Goal: Find specific page/section: Find specific page/section

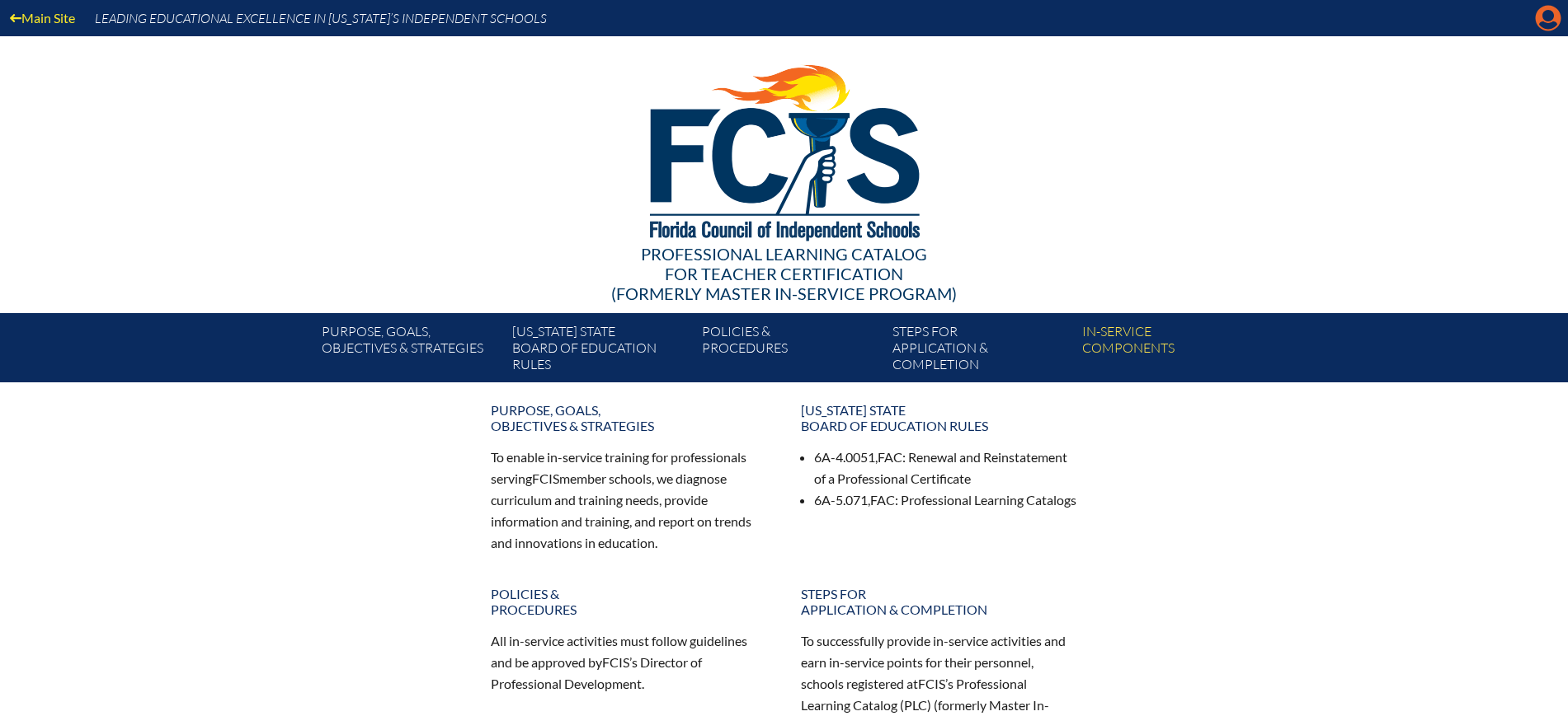
click at [1540, 15] on icon at bounding box center [1549, 18] width 26 height 26
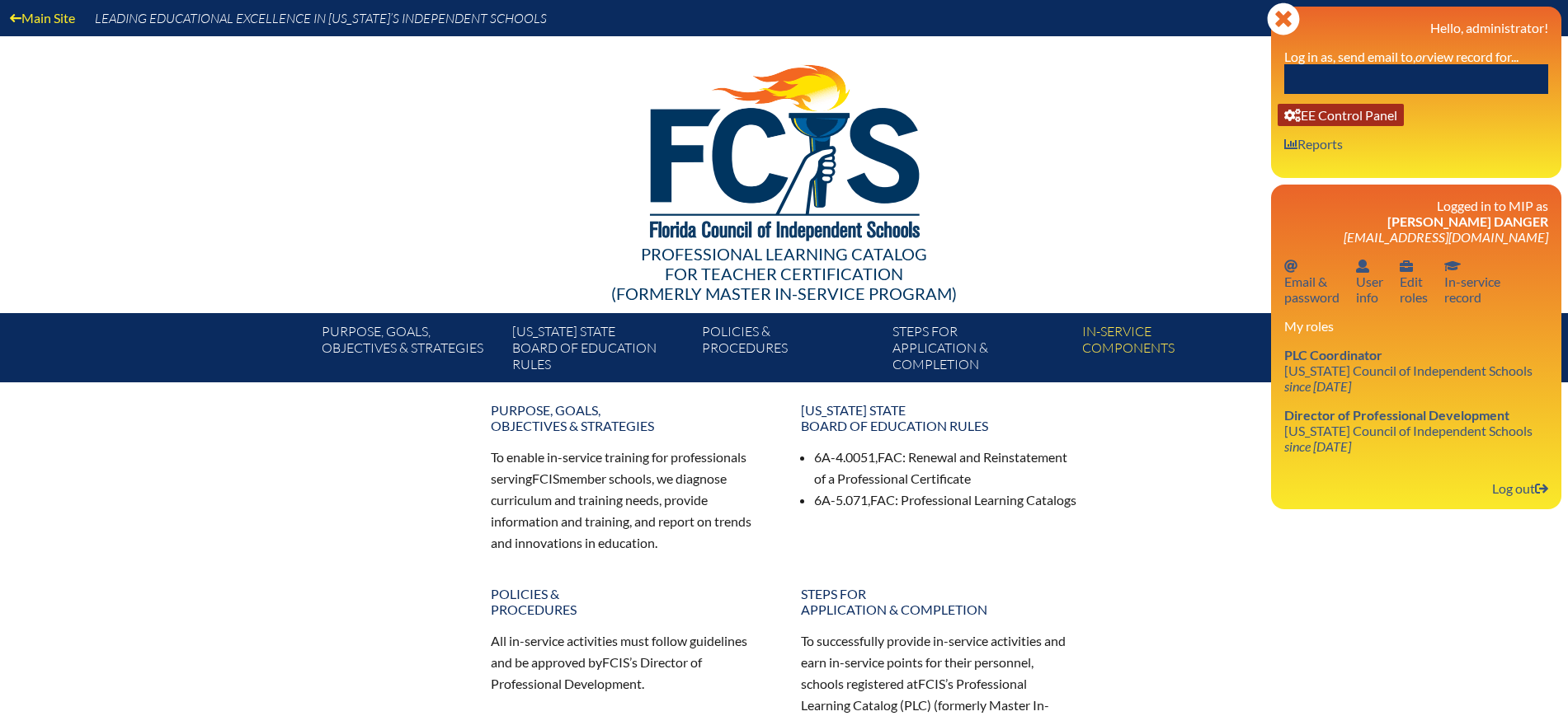
click at [1369, 111] on link "User info EE Control Panel" at bounding box center [1340, 115] width 126 height 22
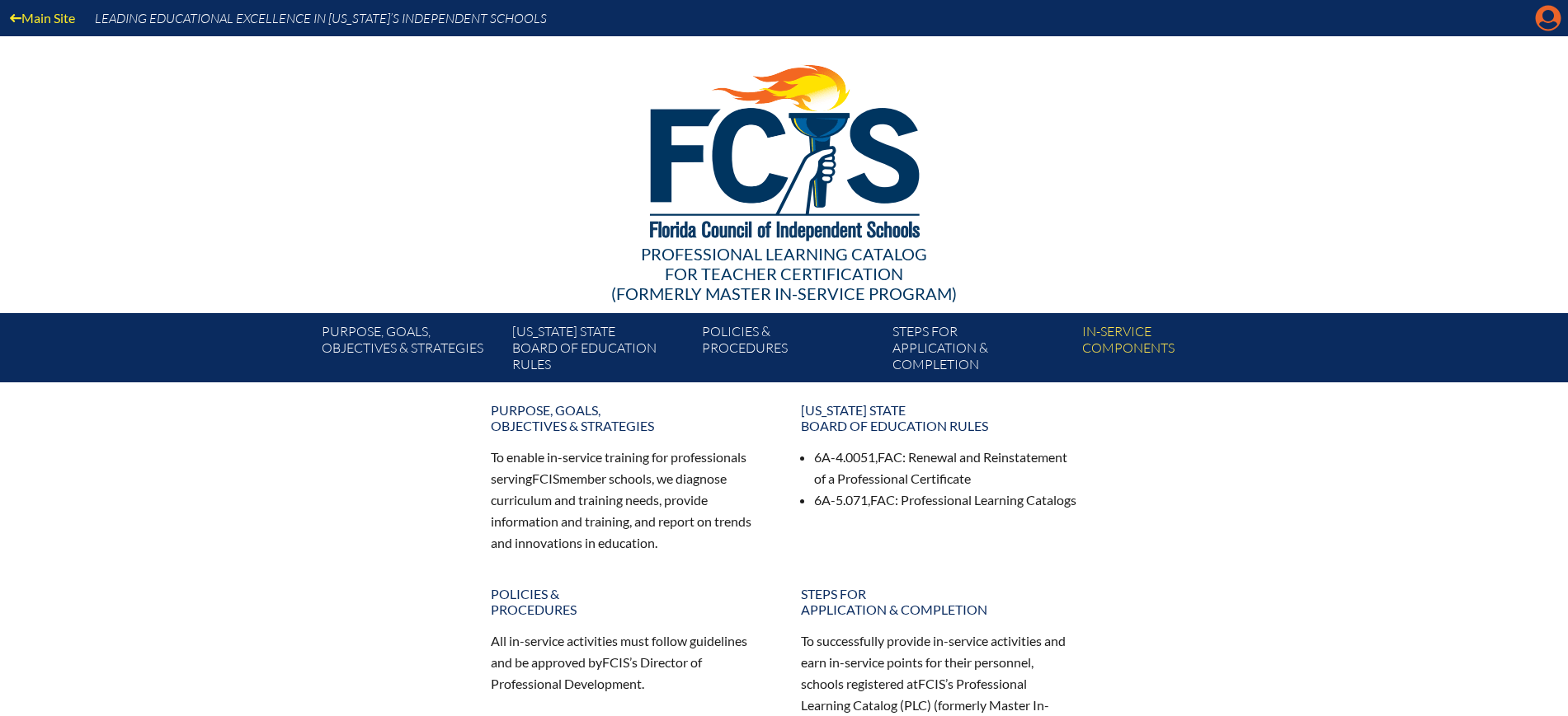
drag, startPoint x: 0, startPoint y: 0, endPoint x: 1546, endPoint y: 8, distance: 1546.0
click at [1546, 8] on icon at bounding box center [1549, 18] width 26 height 26
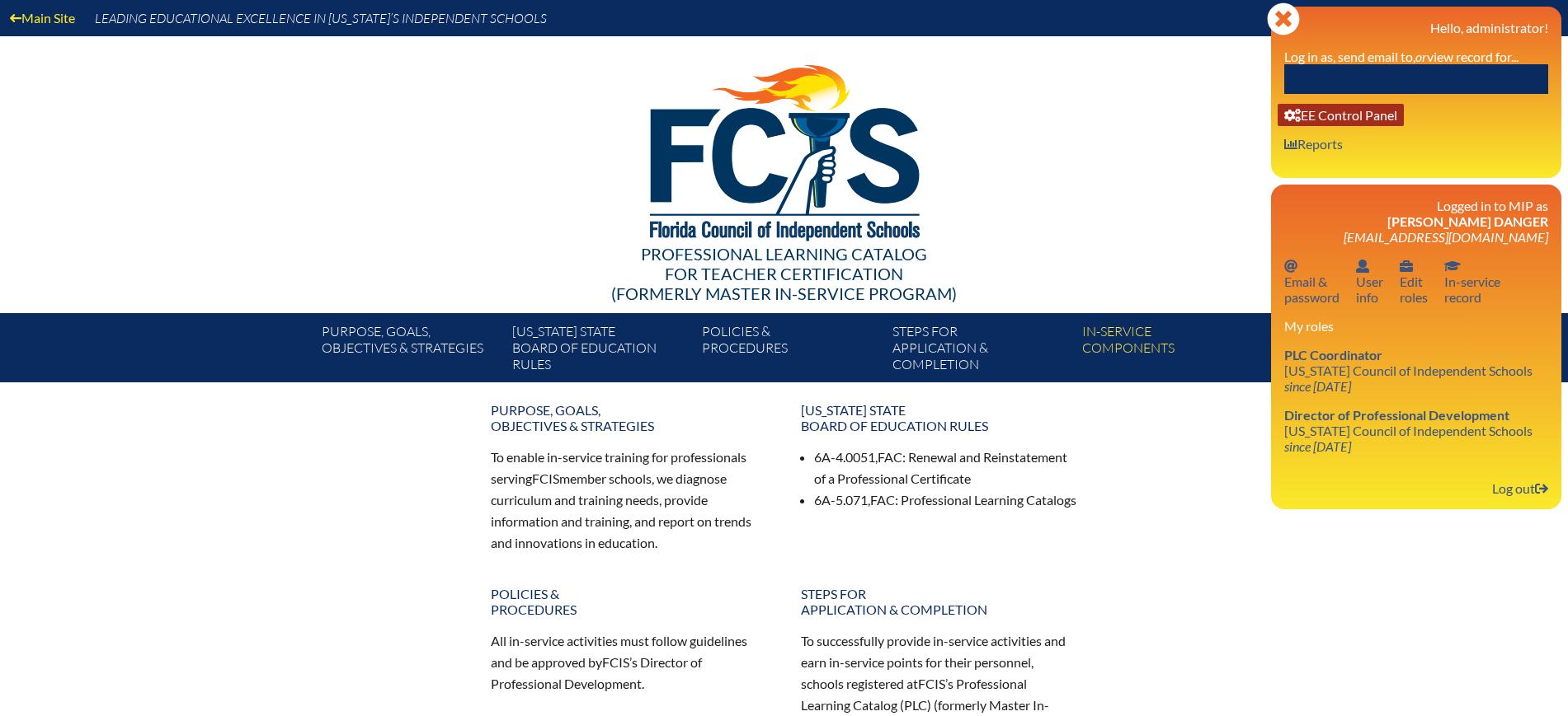
click at [1351, 117] on link "User info EE Control Panel" at bounding box center [1340, 115] width 126 height 22
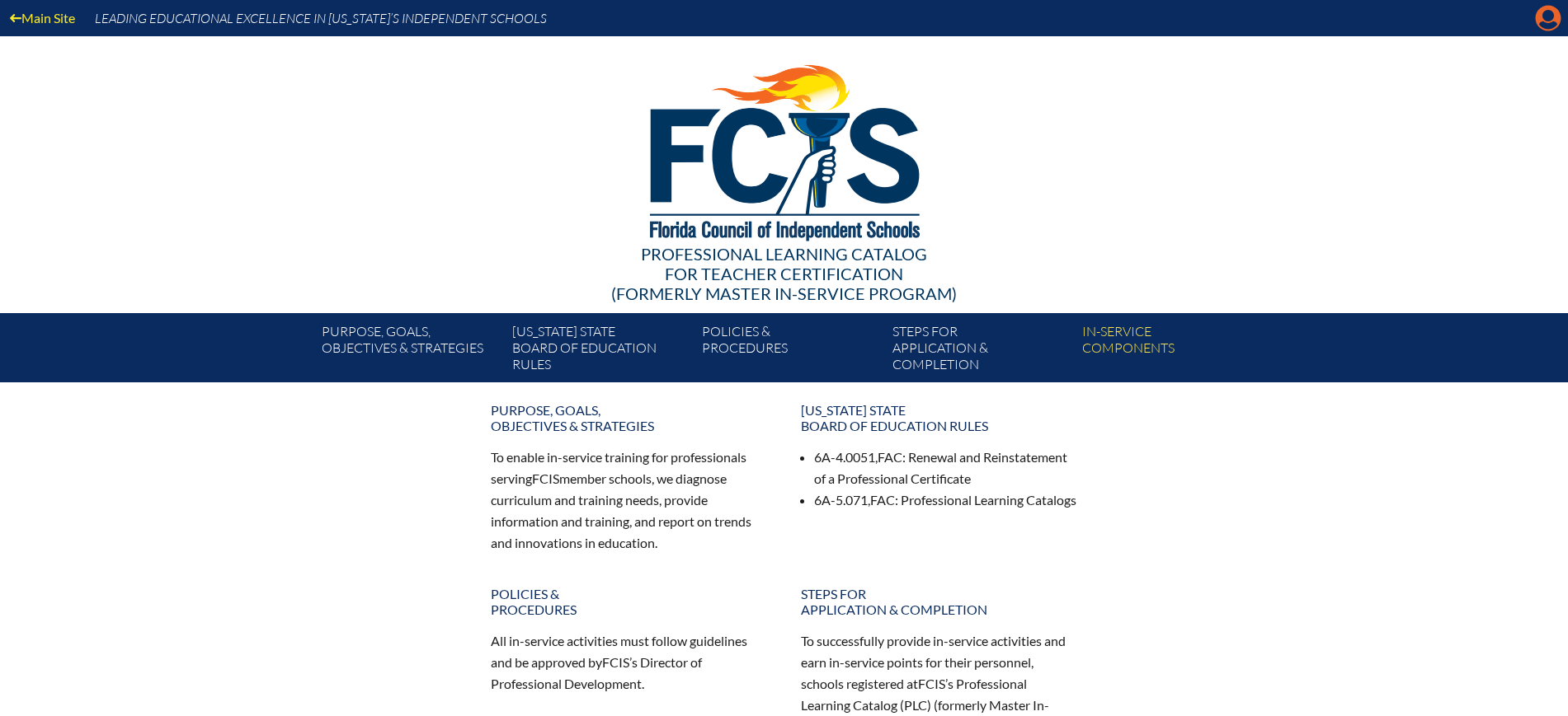
click at [1545, 25] on icon "Manage Account" at bounding box center [1548, 17] width 26 height 26
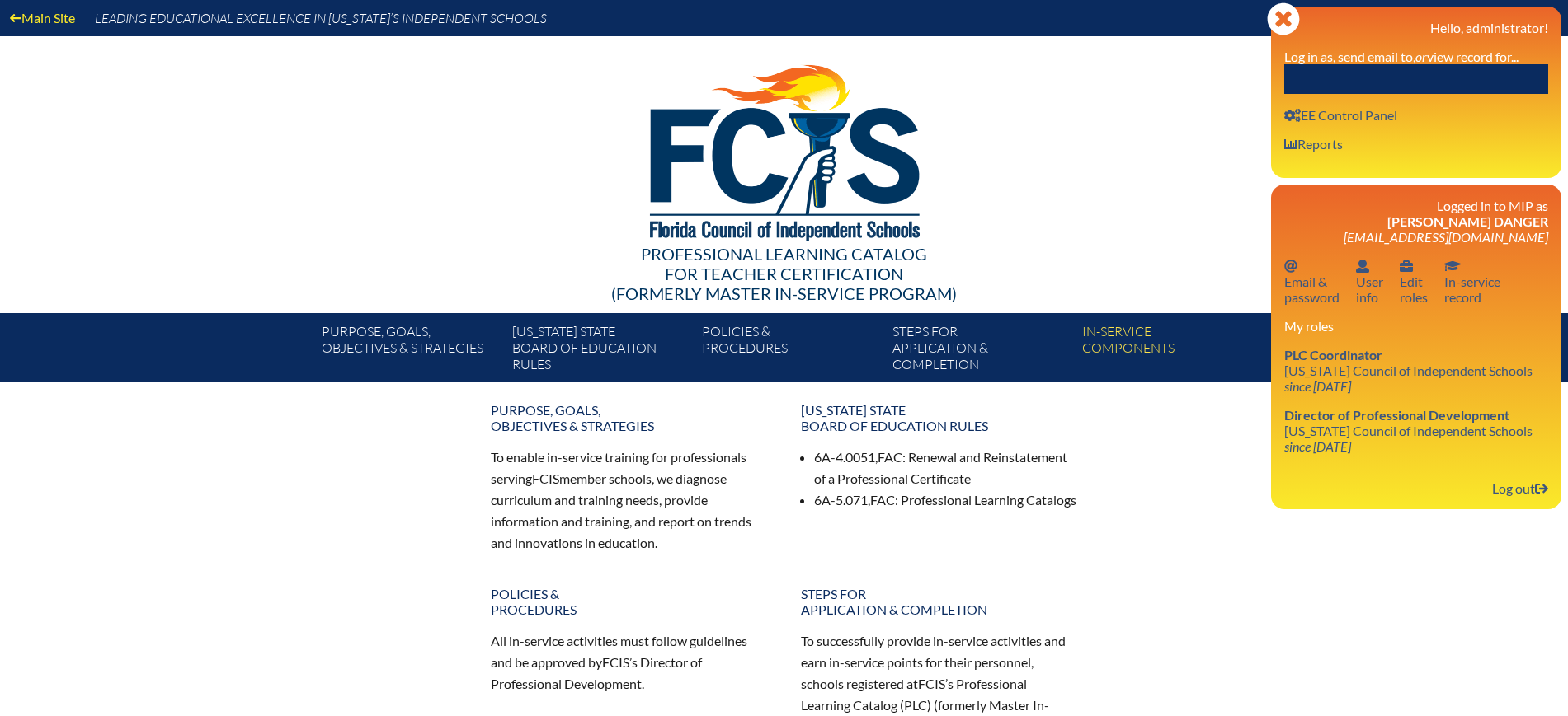
click at [1411, 79] on input "text" at bounding box center [1415, 79] width 264 height 29
paste input "Catherine Hartshorn"
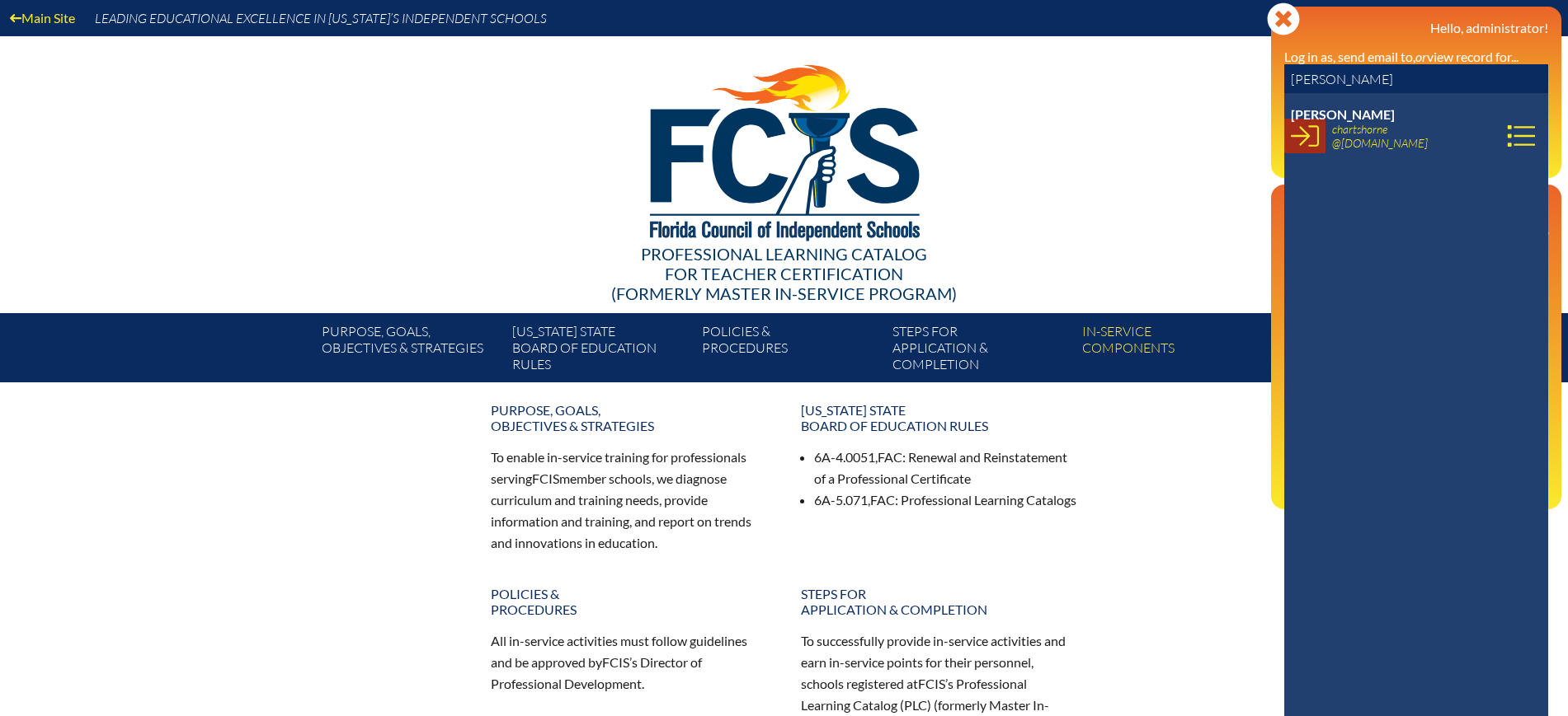
type input "Catherine Hartshorn"
click at [1301, 137] on icon at bounding box center [1305, 136] width 28 height 28
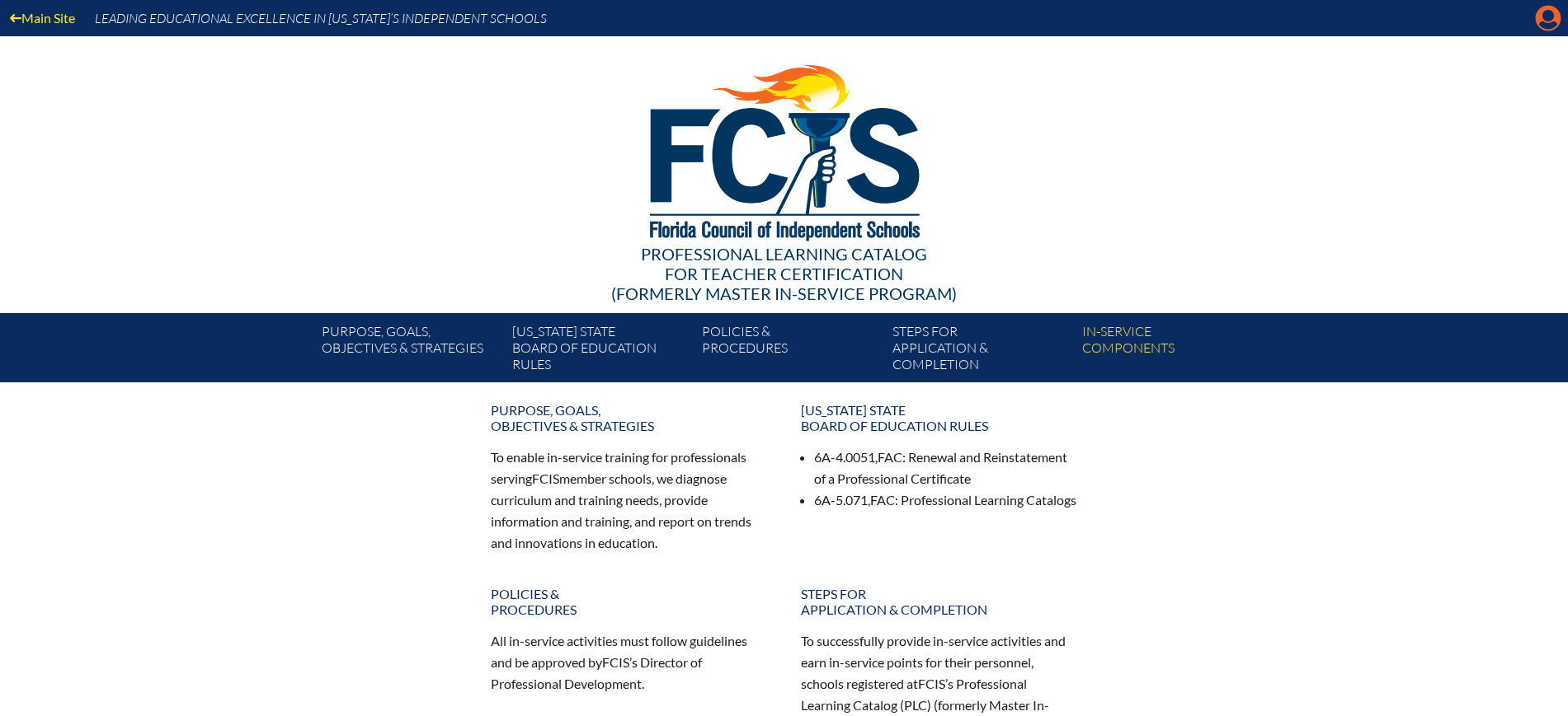
click at [1544, 9] on icon at bounding box center [1549, 18] width 26 height 26
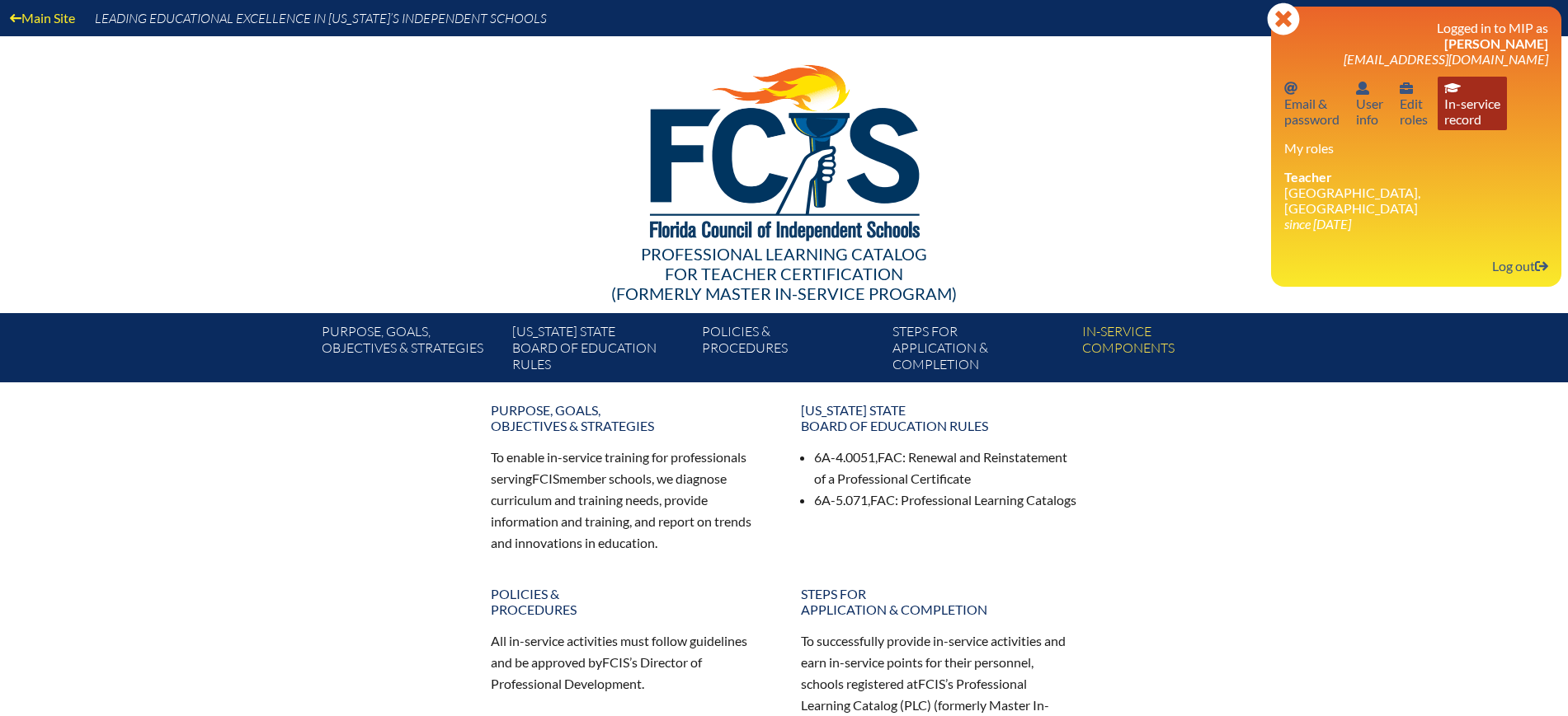
click at [1457, 115] on link "In-service record In-service record" at bounding box center [1472, 103] width 69 height 54
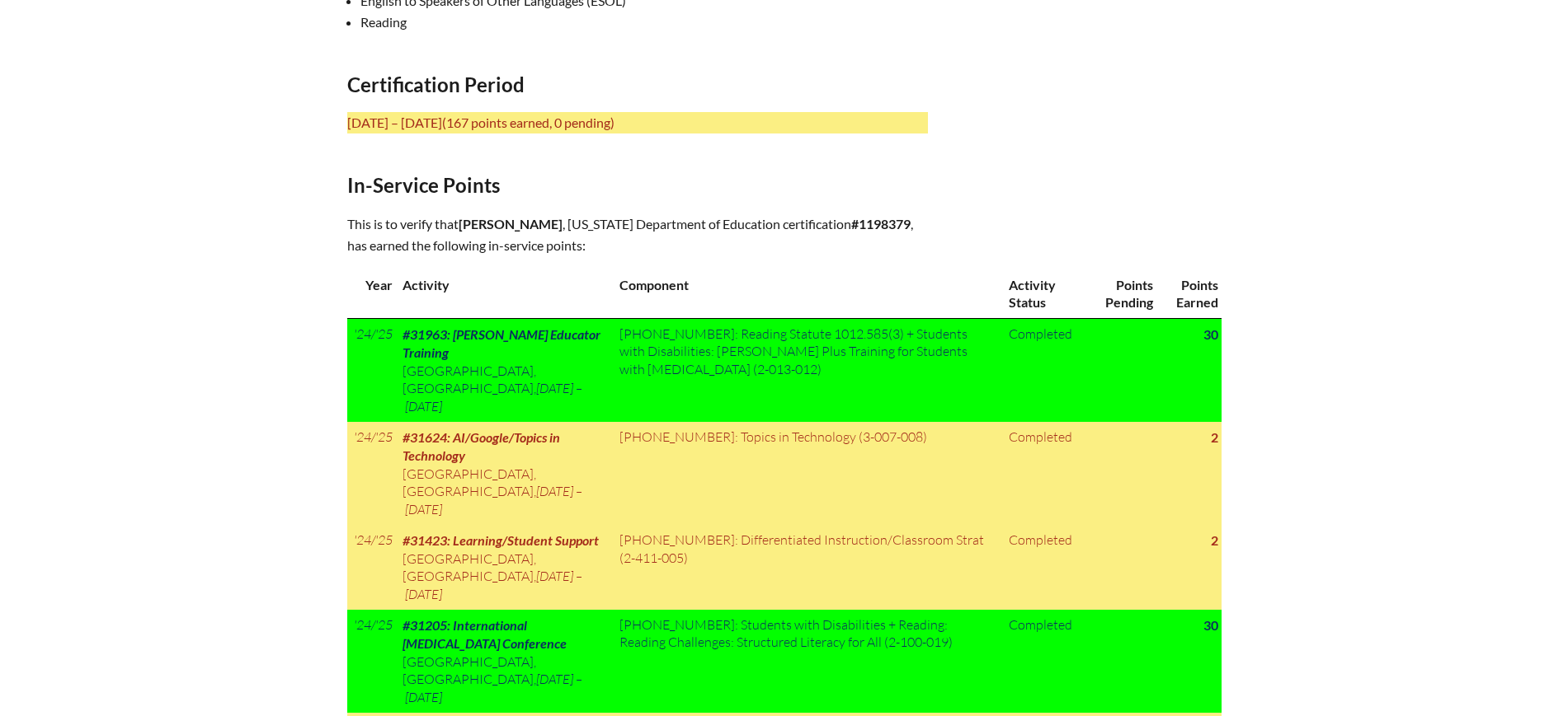
scroll to position [534, 0]
